Goal: Task Accomplishment & Management: Manage account settings

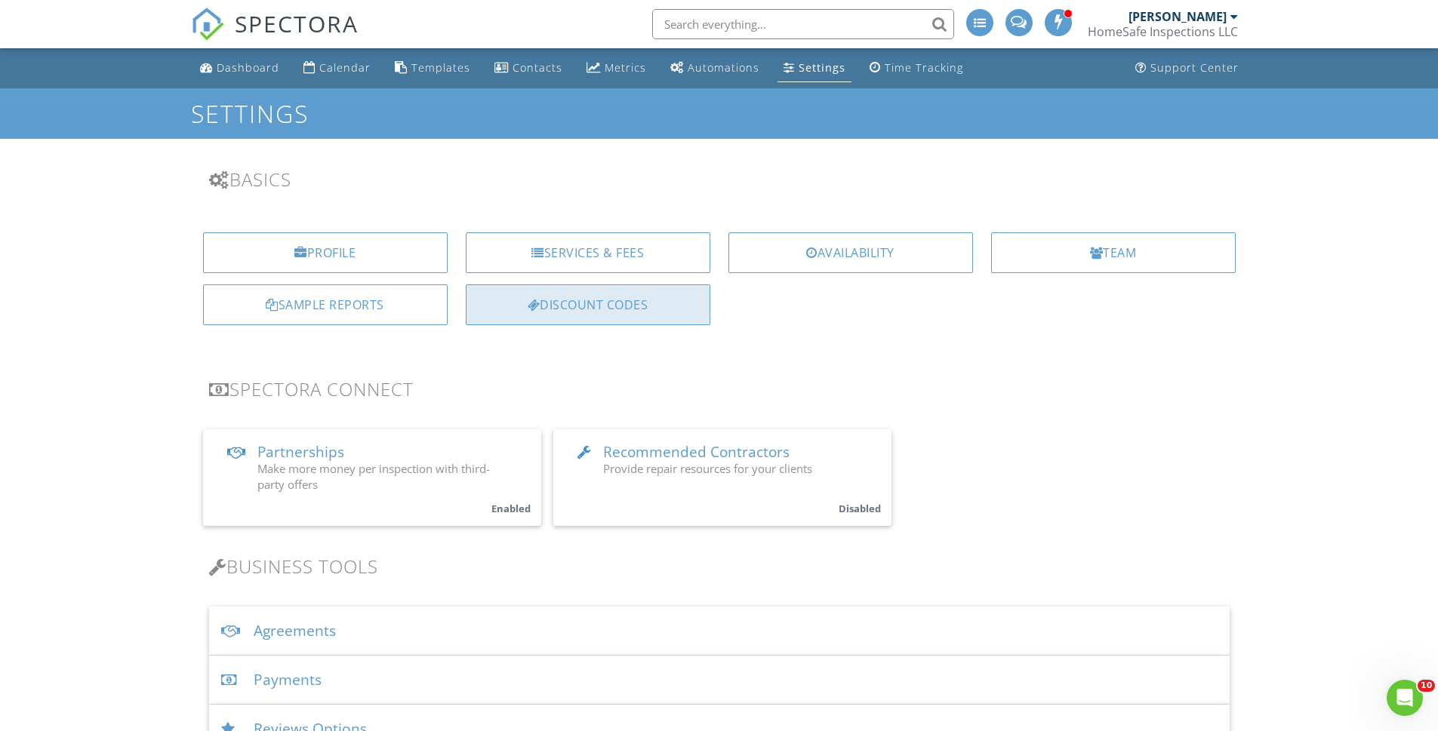
click at [678, 303] on div "Discount Codes" at bounding box center [588, 304] width 244 height 41
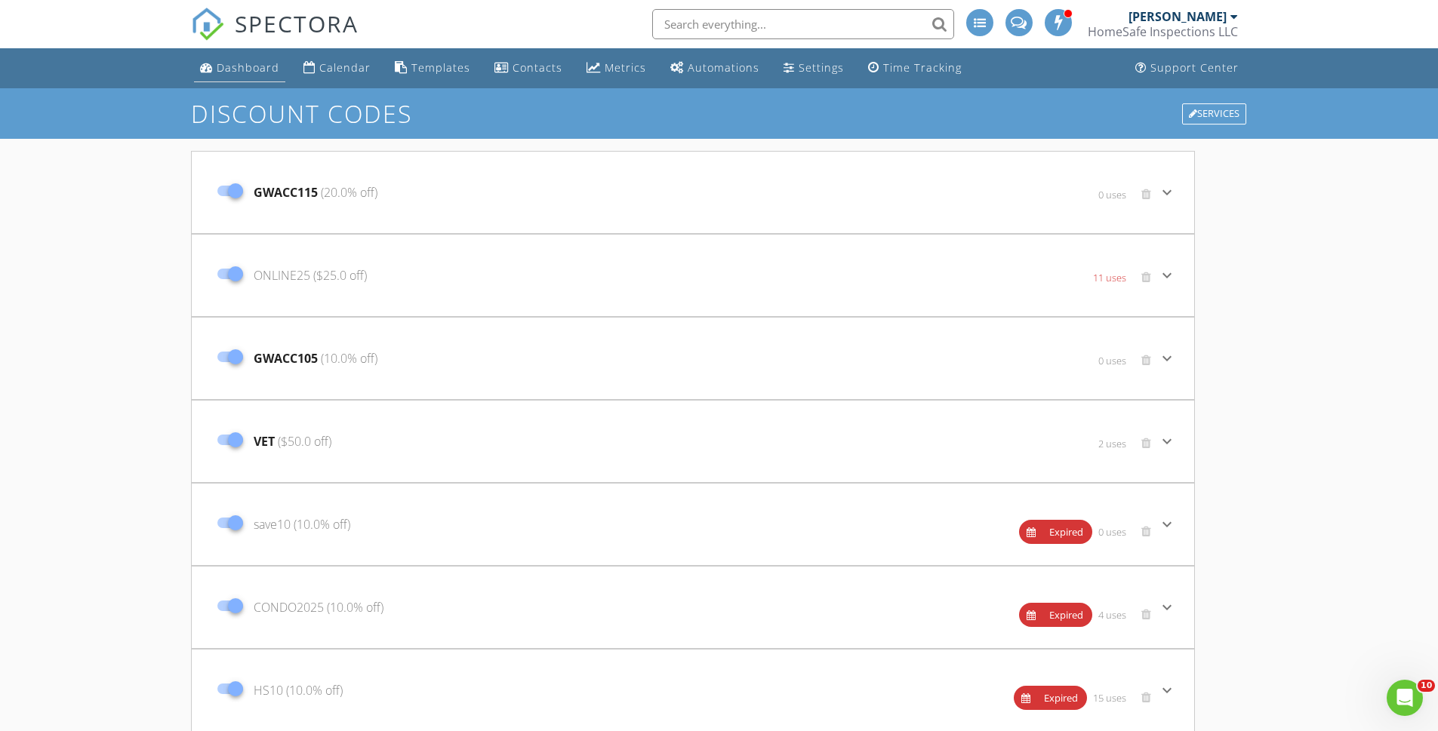
click at [243, 69] on div "Dashboard" at bounding box center [248, 67] width 63 height 14
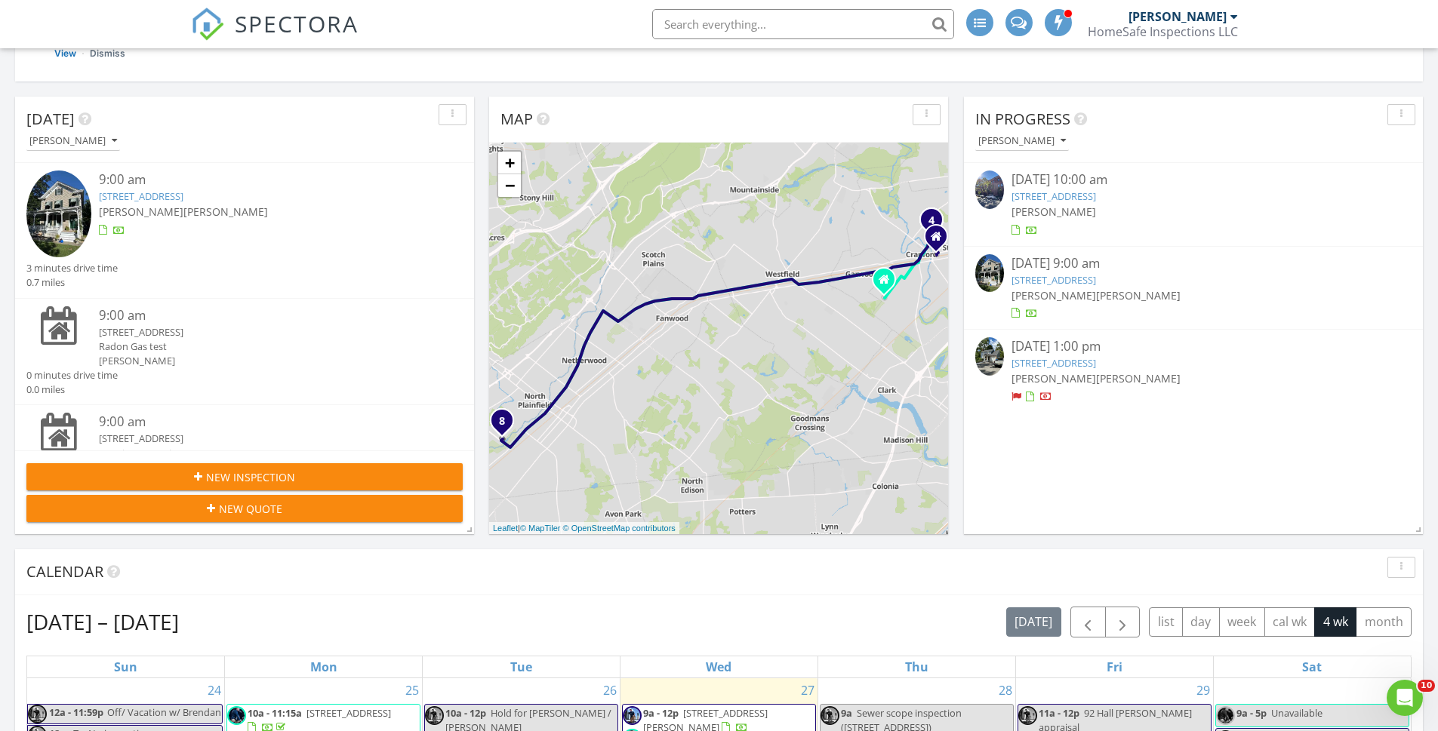
scroll to position [356, 0]
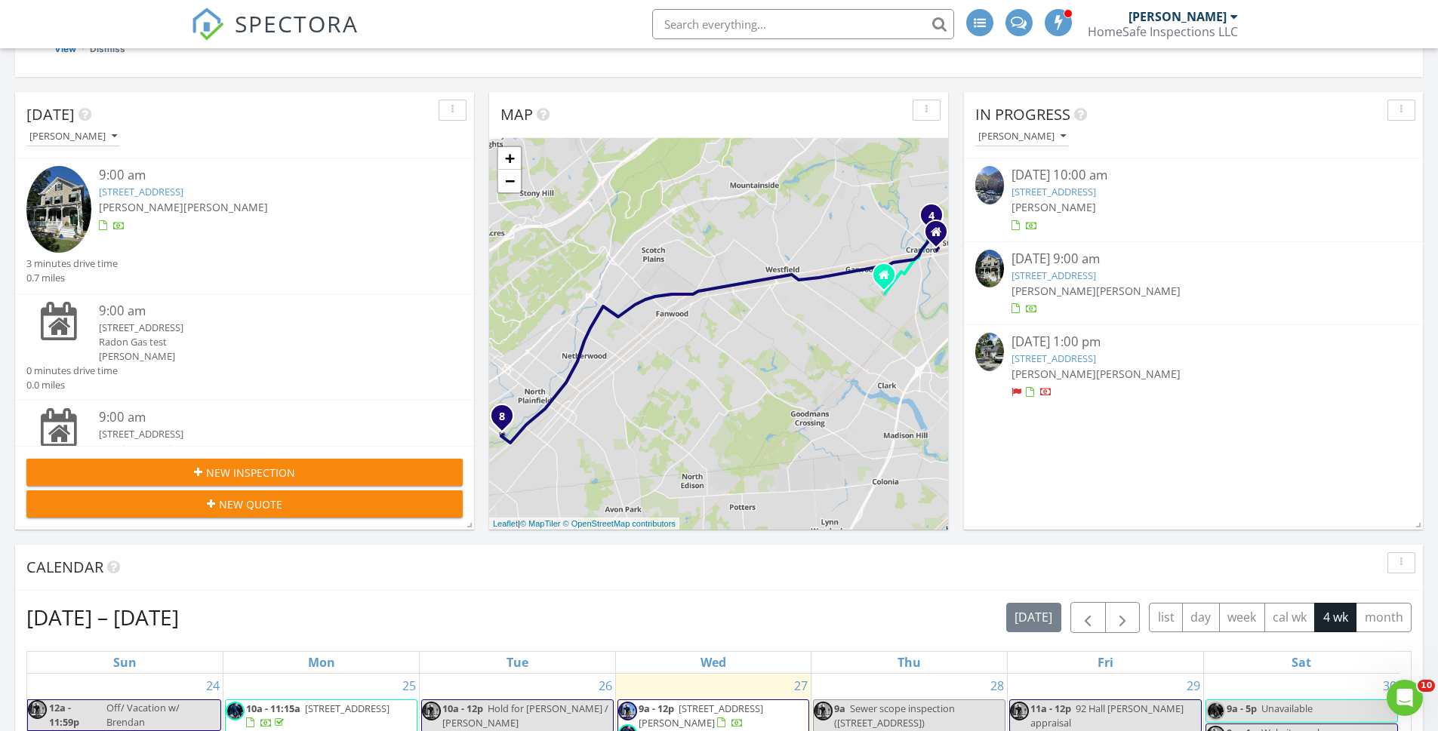
click at [1059, 357] on link "120 Myrtle Ave, North Plainfield, NJ 07060" at bounding box center [1053, 359] width 85 height 14
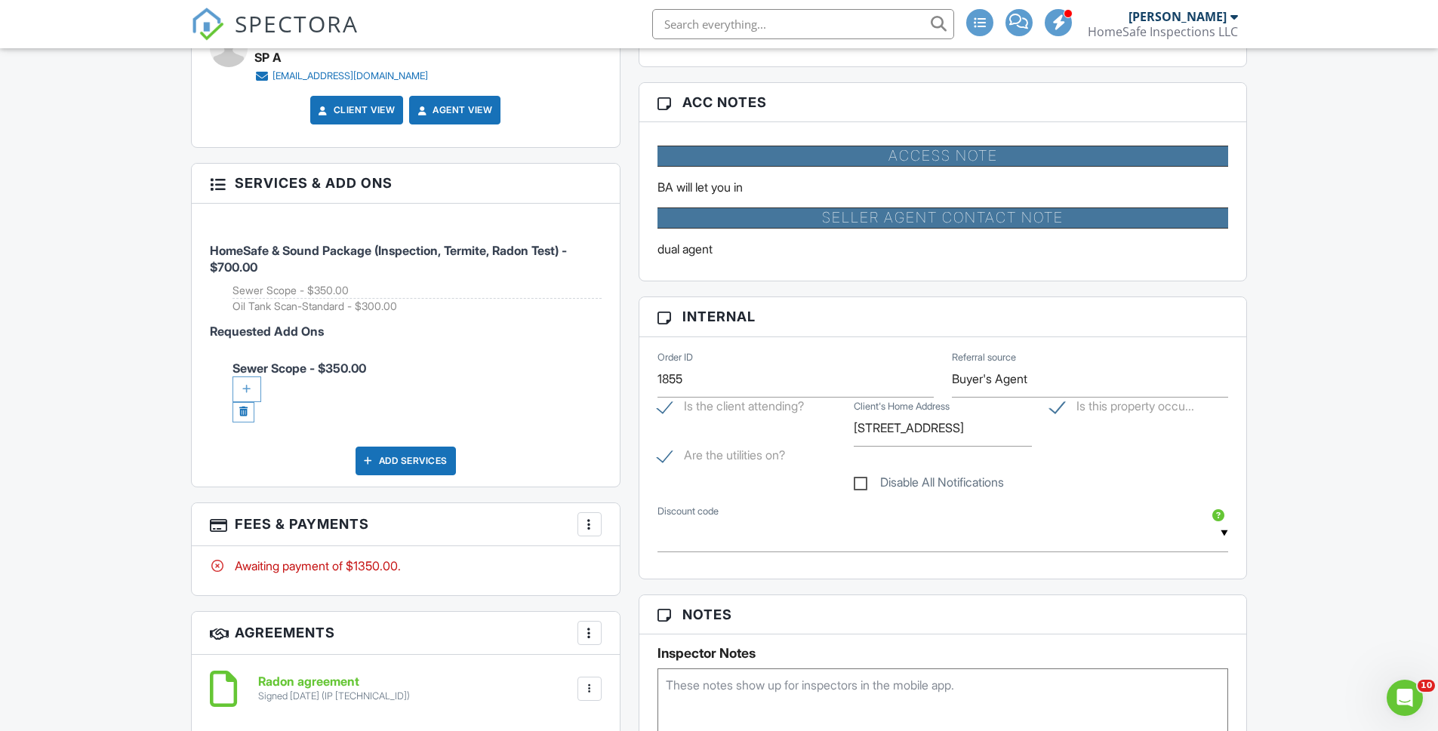
scroll to position [1208, 0]
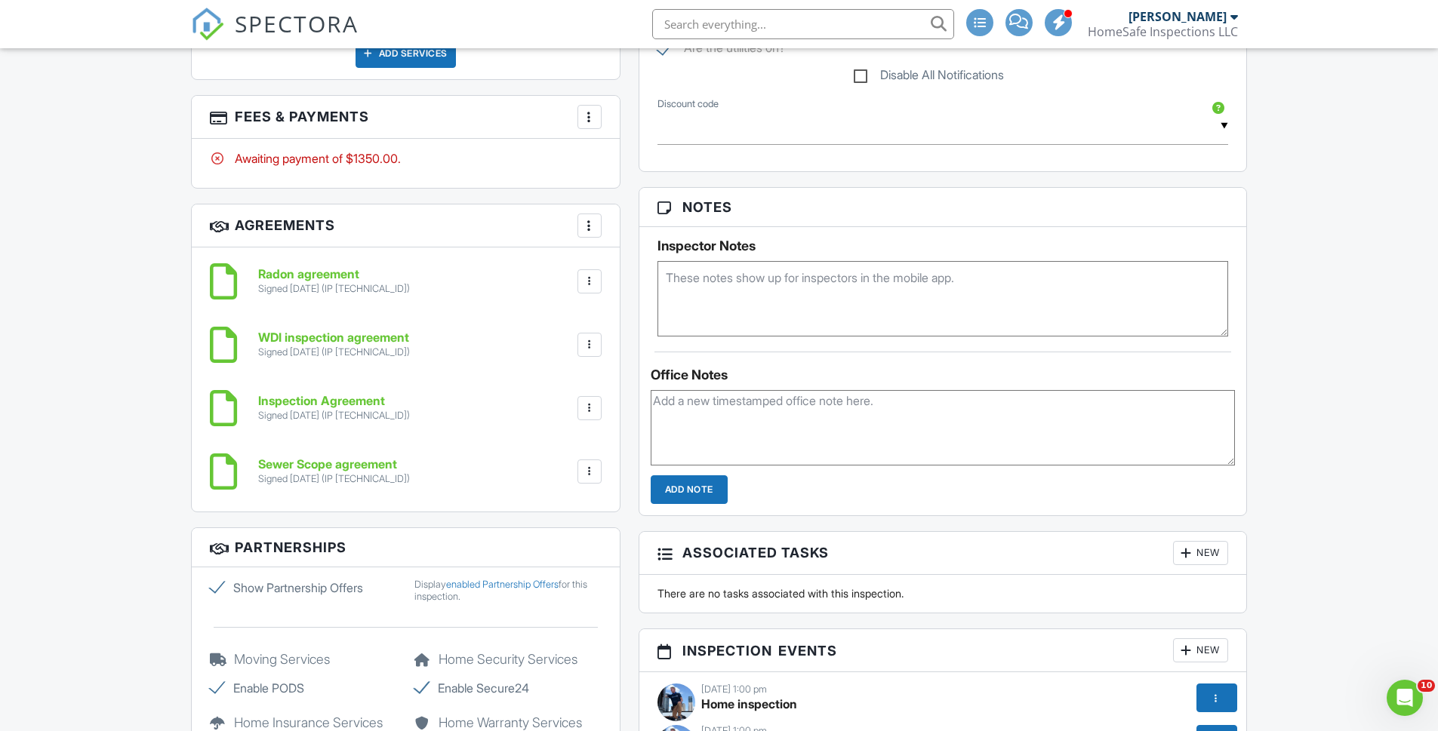
click at [1437, 403] on html "SPECTORA [PERSON_NAME] HomeSafe Inspections LLC Role: Inspector Change Role Das…" at bounding box center [719, 216] width 1438 height 3277
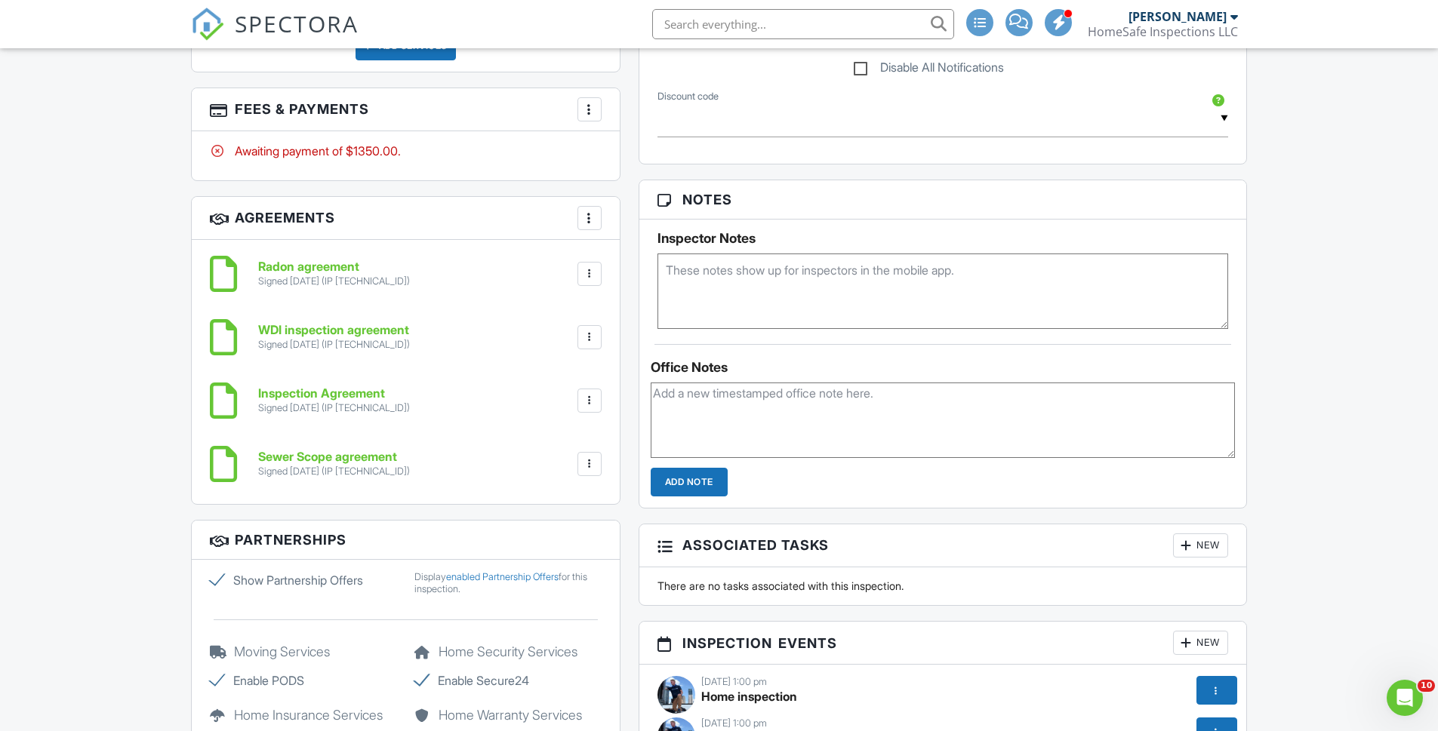
click at [700, 296] on textarea at bounding box center [942, 291] width 571 height 75
type textarea "Tank sweep. NJ OIL"
click at [850, 272] on textarea "Tank sweep. NJ OIL" at bounding box center [942, 291] width 571 height 75
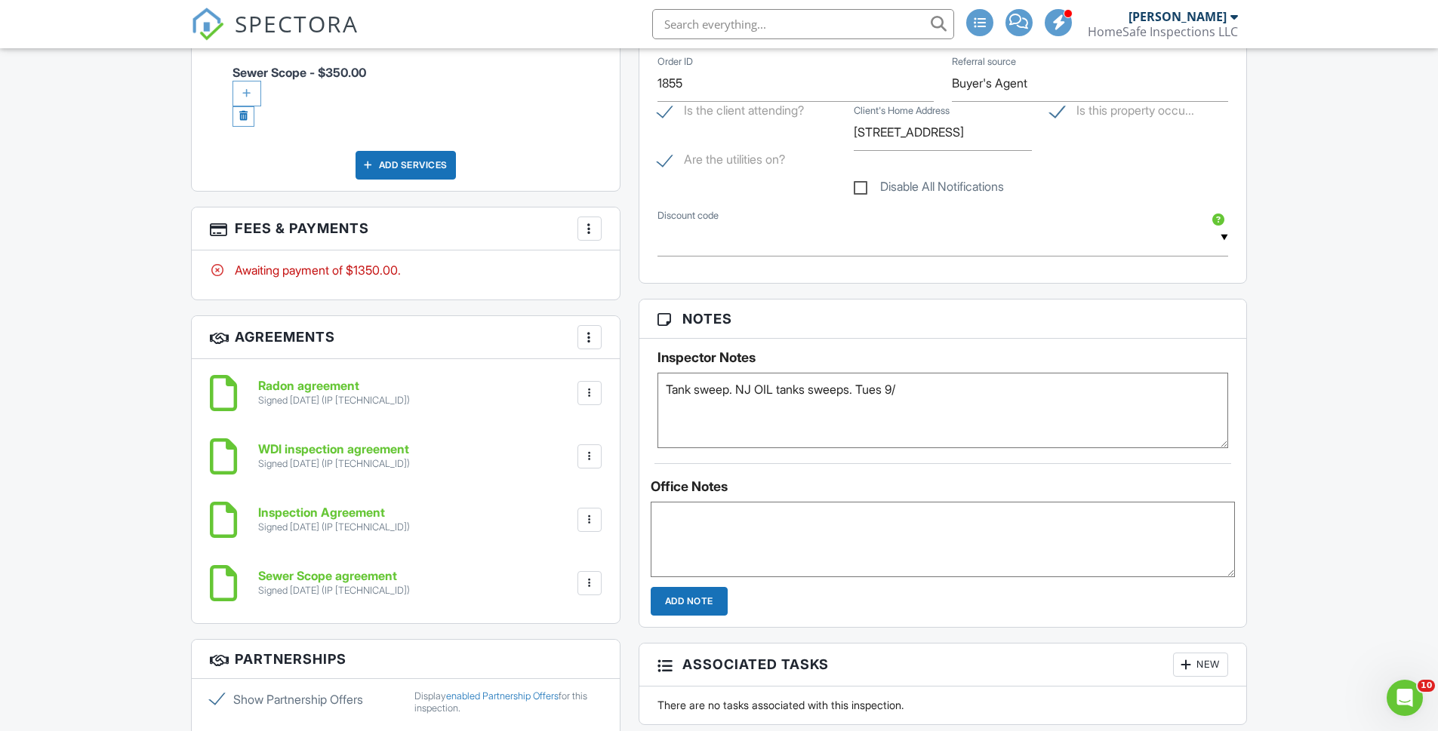
scroll to position [1454, 0]
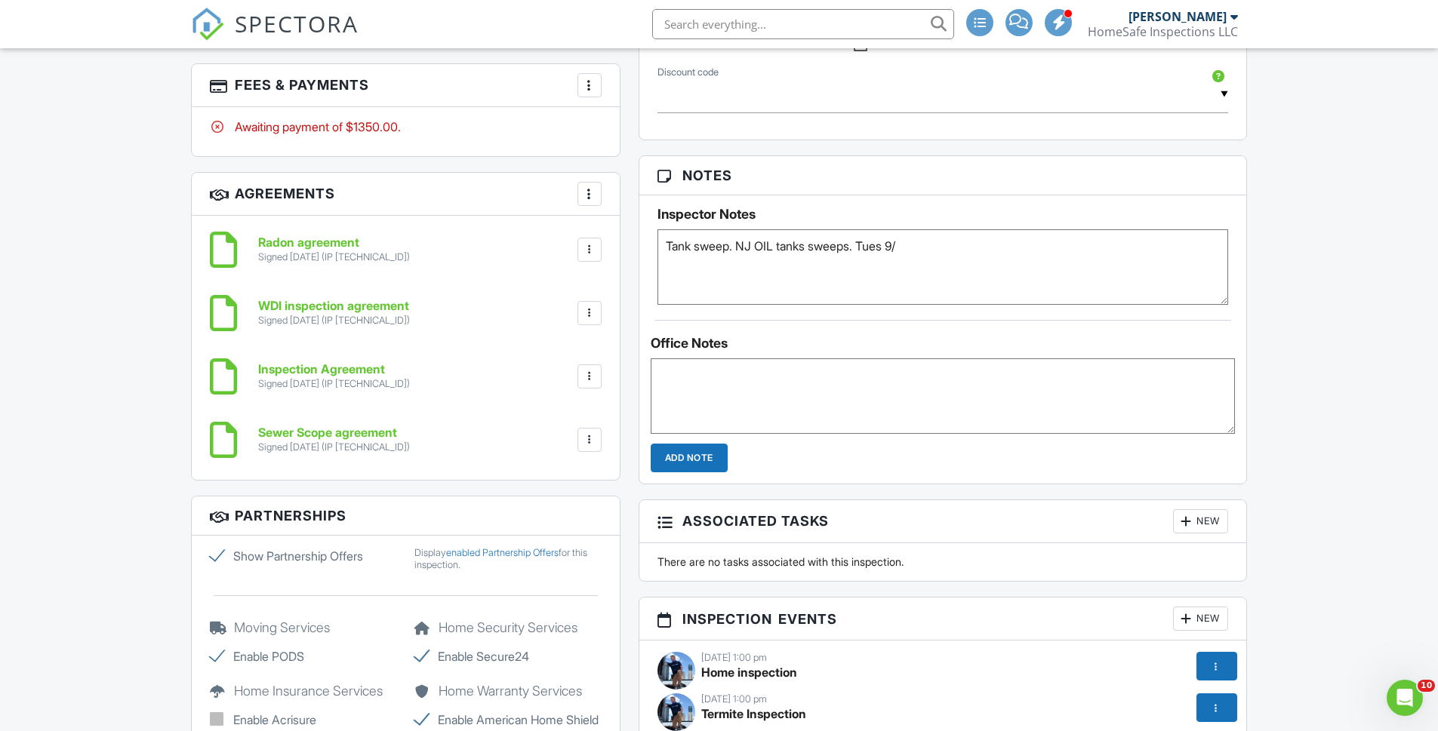
click at [913, 244] on textarea "Tank sweep. NJ OIL tanks sweeps. Tues 9/" at bounding box center [942, 266] width 571 height 75
click at [913, 241] on textarea "Tank sweep. NJ OIL tanks sweeps. [DATE] 9-9:30am" at bounding box center [942, 266] width 571 height 75
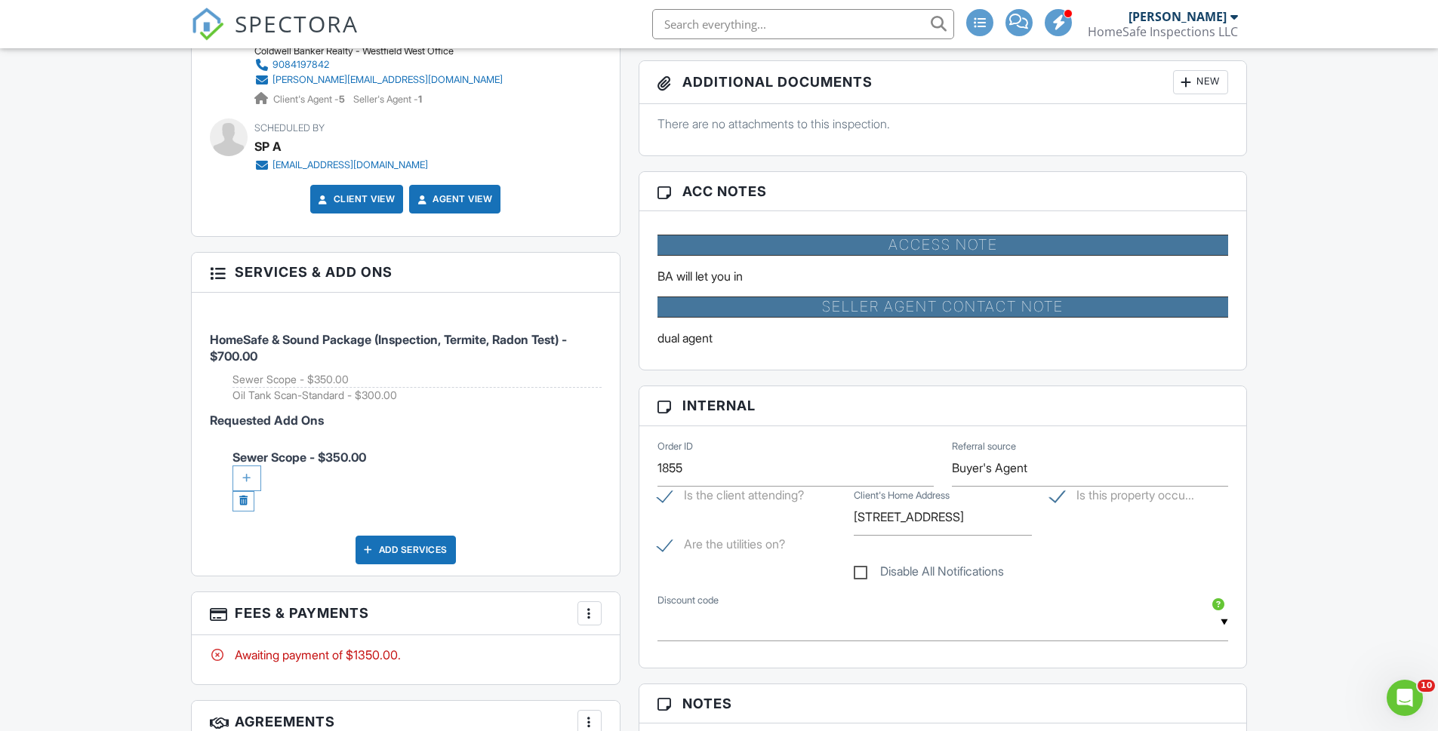
type textarea "Tank sweep. NJ OIL tanks sweeps. [DATE] - 9-9:30am"
